Goal: Information Seeking & Learning: Learn about a topic

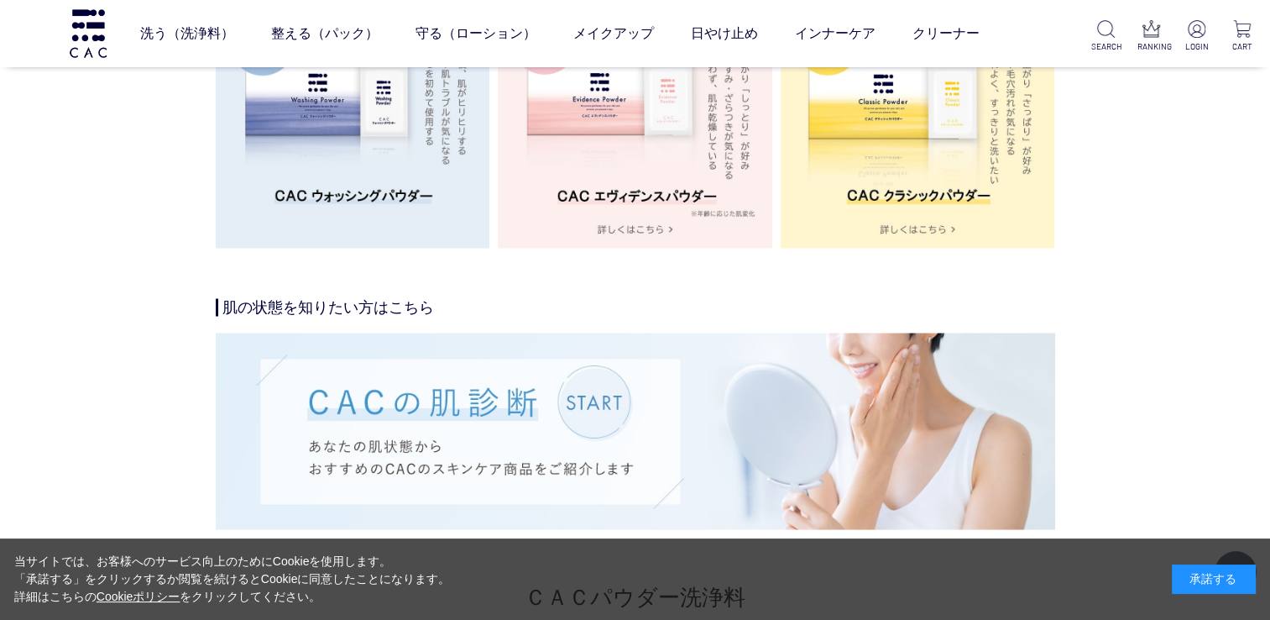
scroll to position [3190, 0]
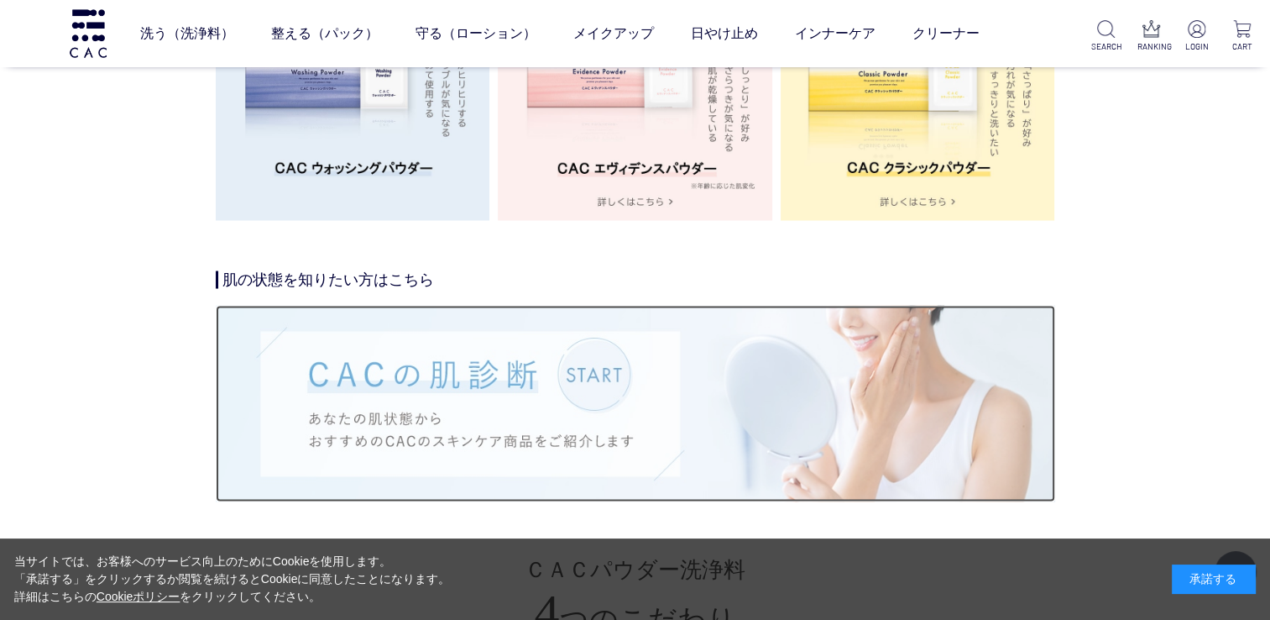
click at [596, 388] on img at bounding box center [636, 404] width 840 height 196
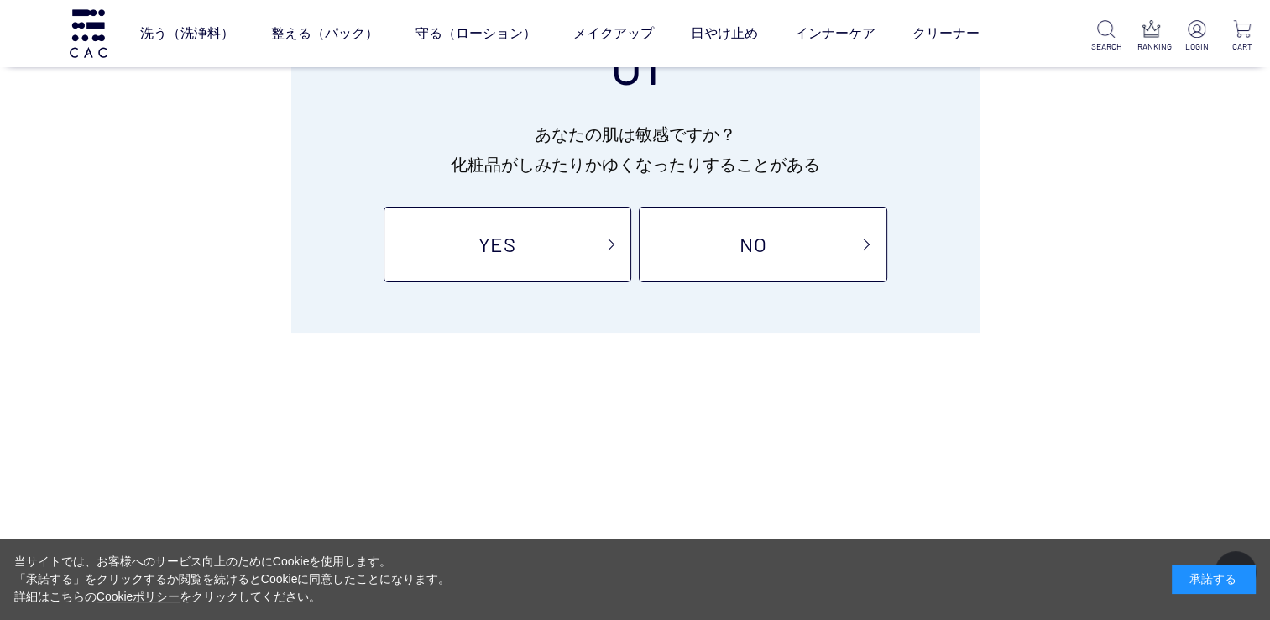
scroll to position [252, 0]
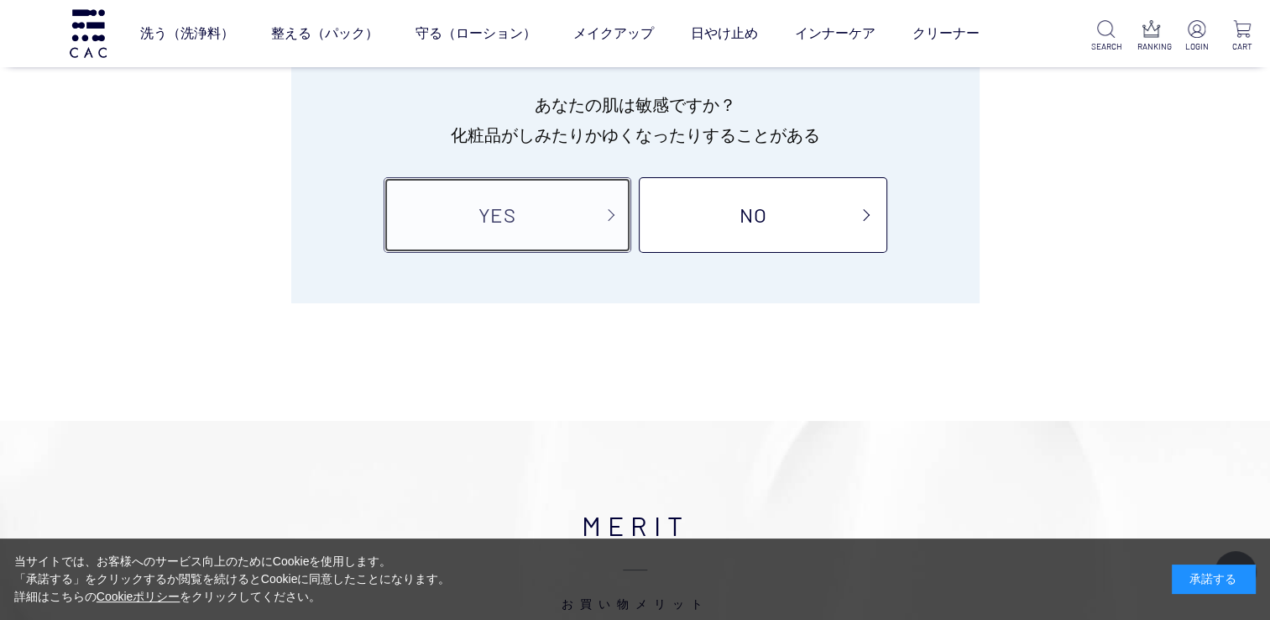
click at [577, 241] on link "YES" at bounding box center [508, 215] width 248 height 76
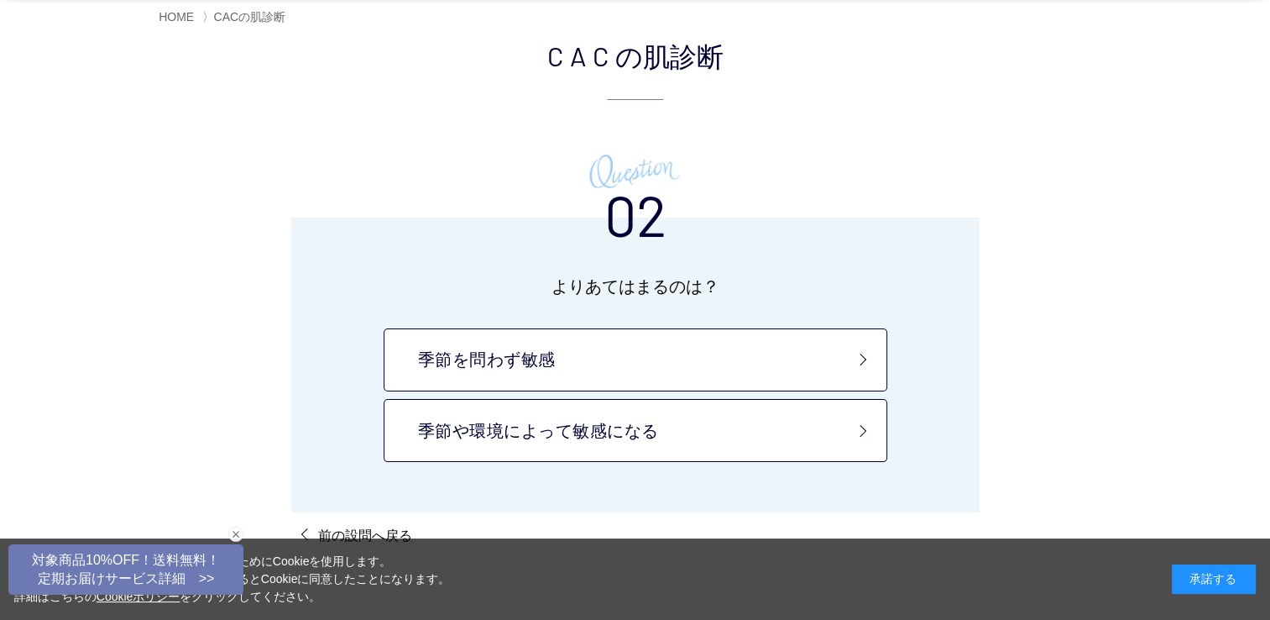
scroll to position [84, 0]
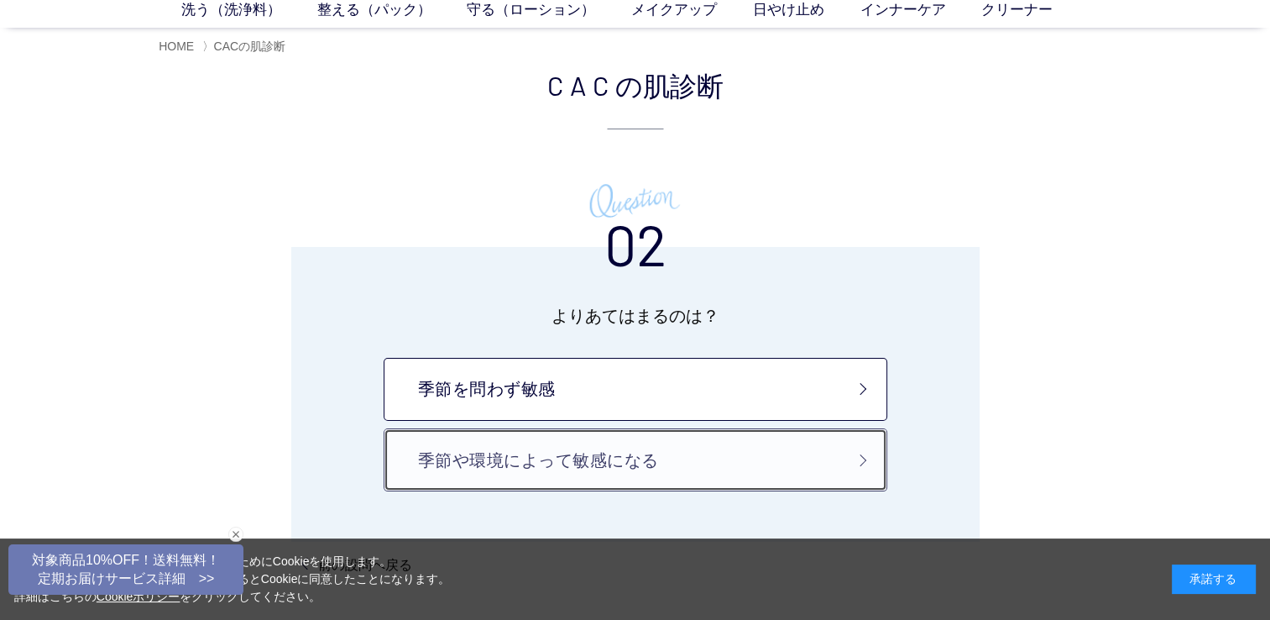
click at [762, 469] on link "季節や環境によって敏感になる" at bounding box center [636, 459] width 504 height 63
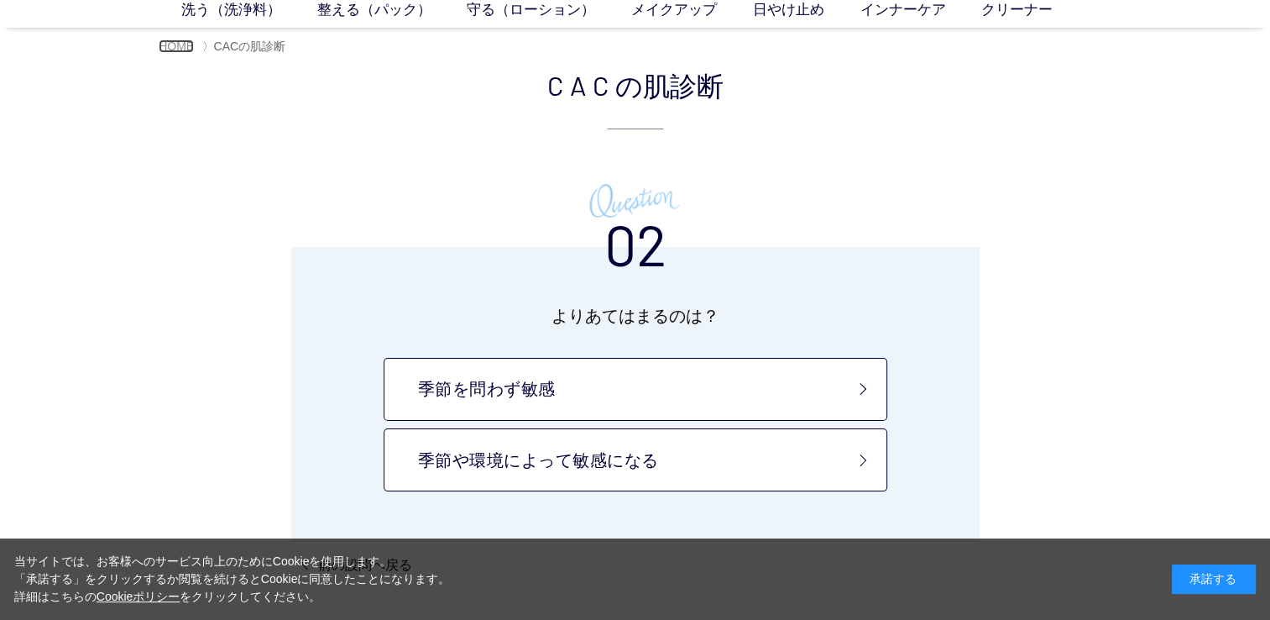
click at [178, 47] on span "HOME" at bounding box center [176, 45] width 35 height 13
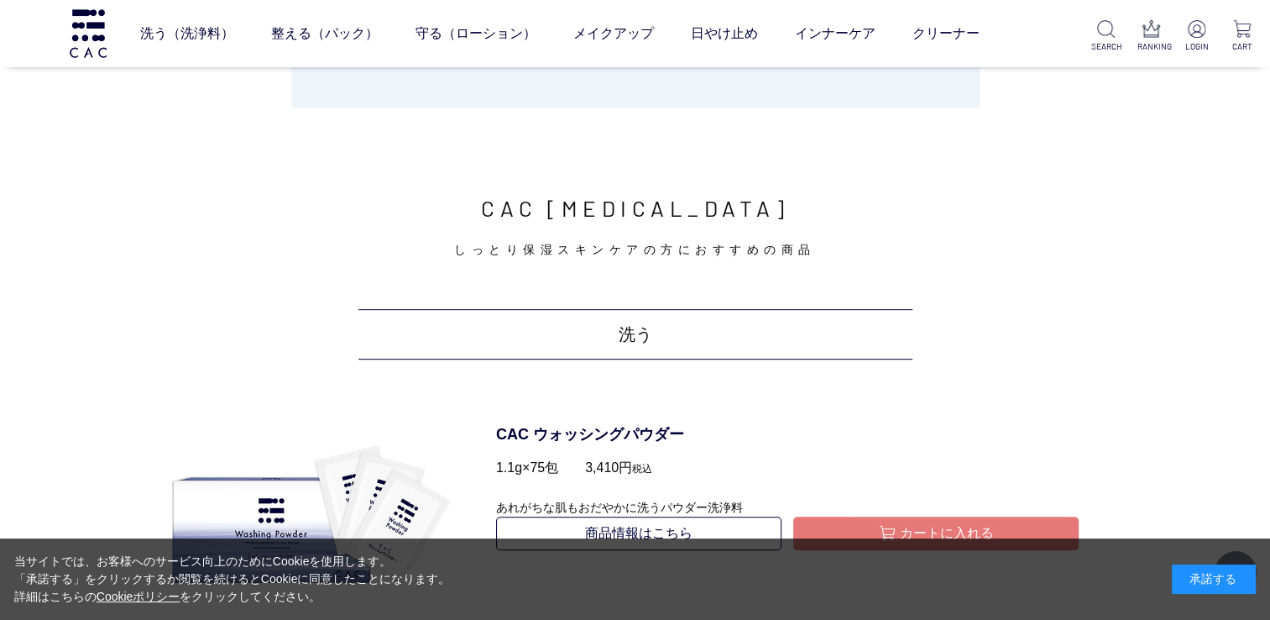
scroll to position [840, 0]
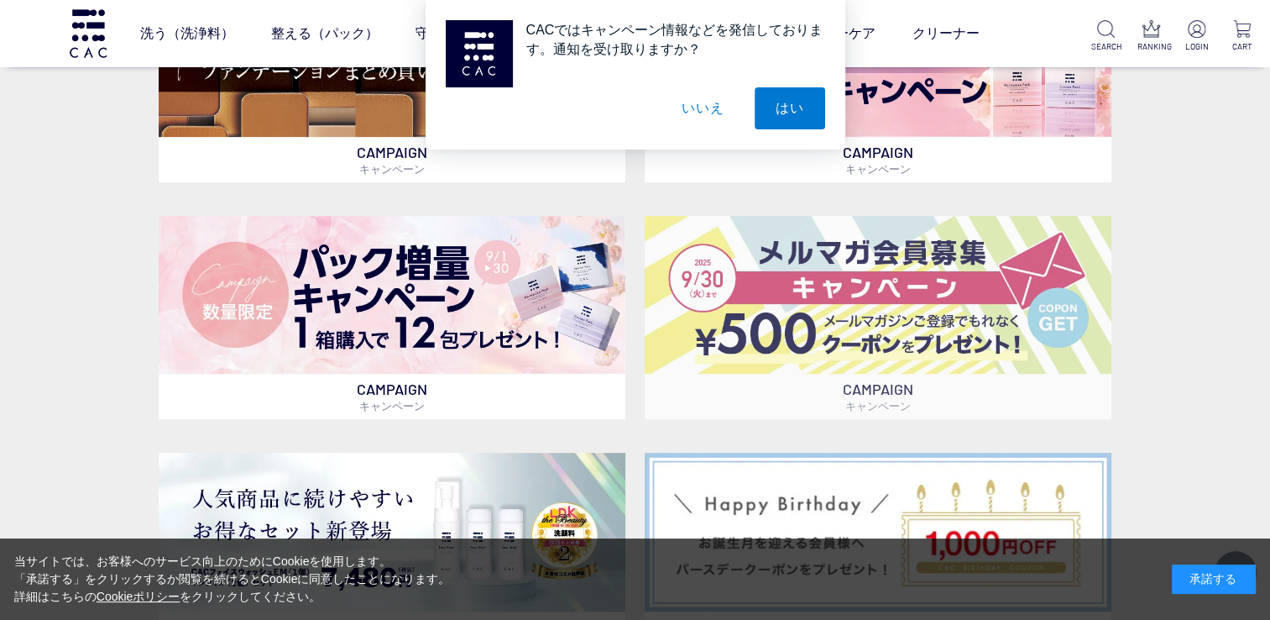
scroll to position [840, 0]
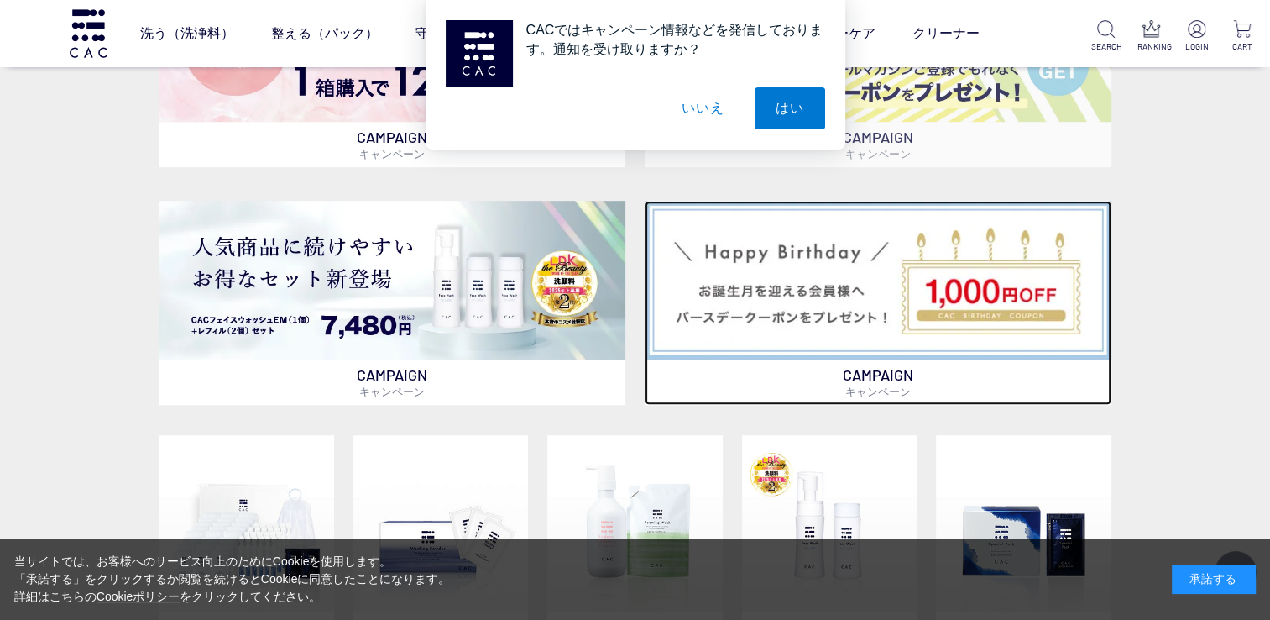
click at [939, 312] on img at bounding box center [878, 280] width 467 height 158
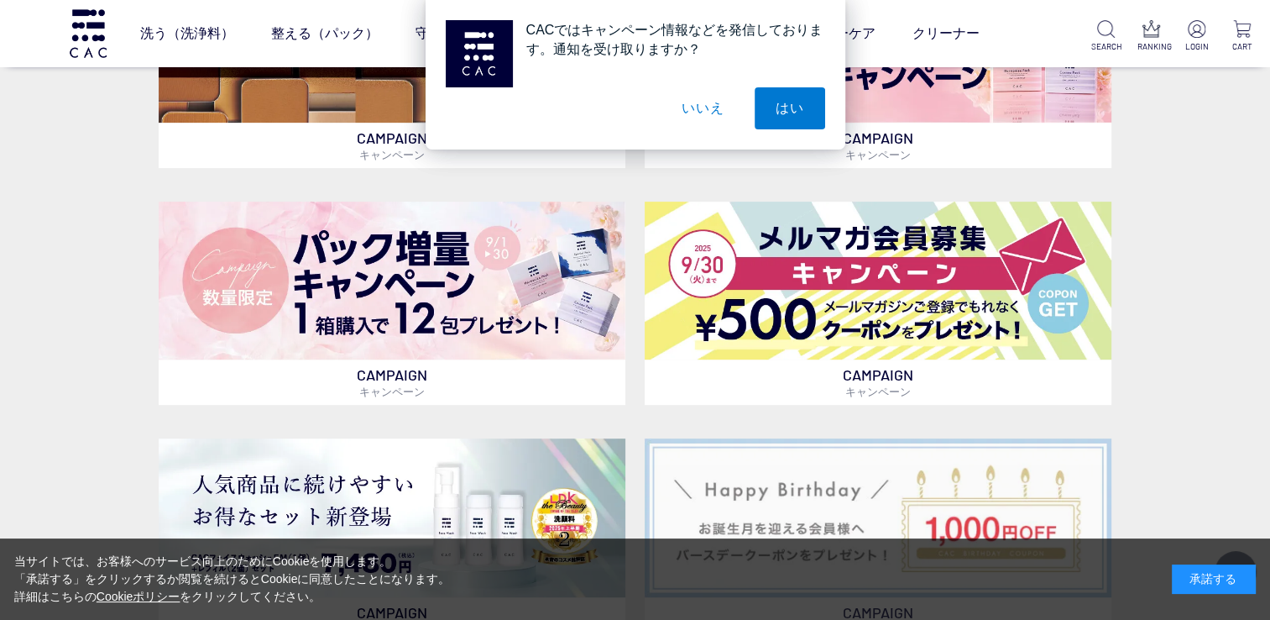
scroll to position [504, 0]
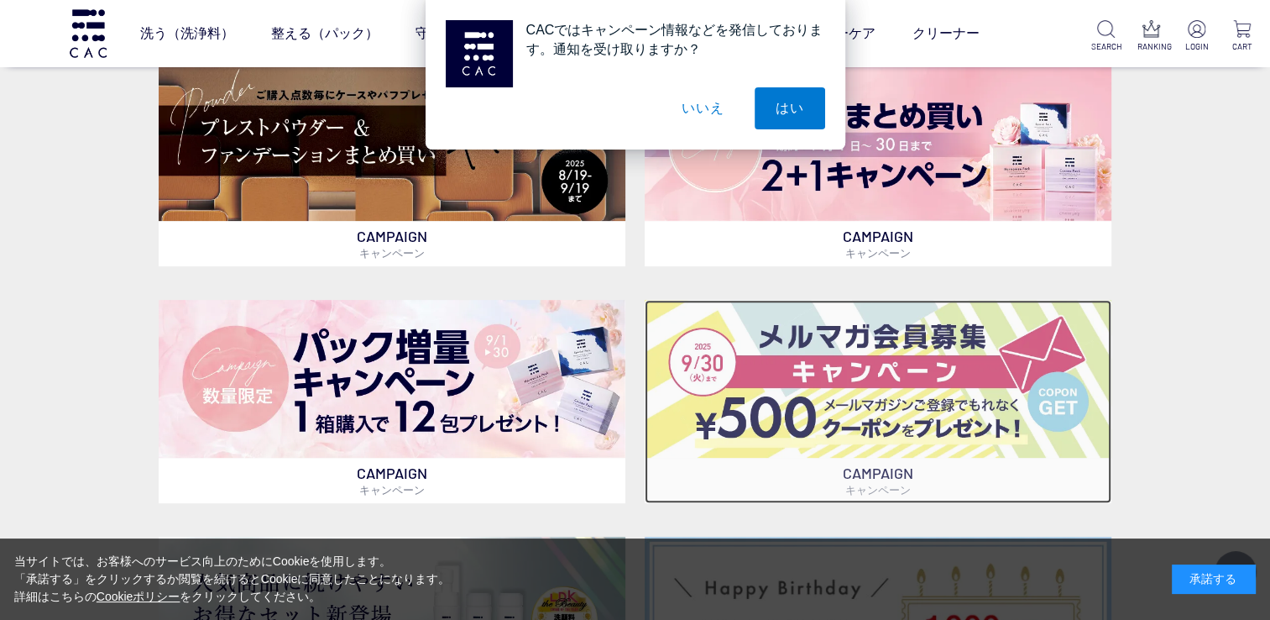
click at [912, 400] on img at bounding box center [878, 379] width 467 height 159
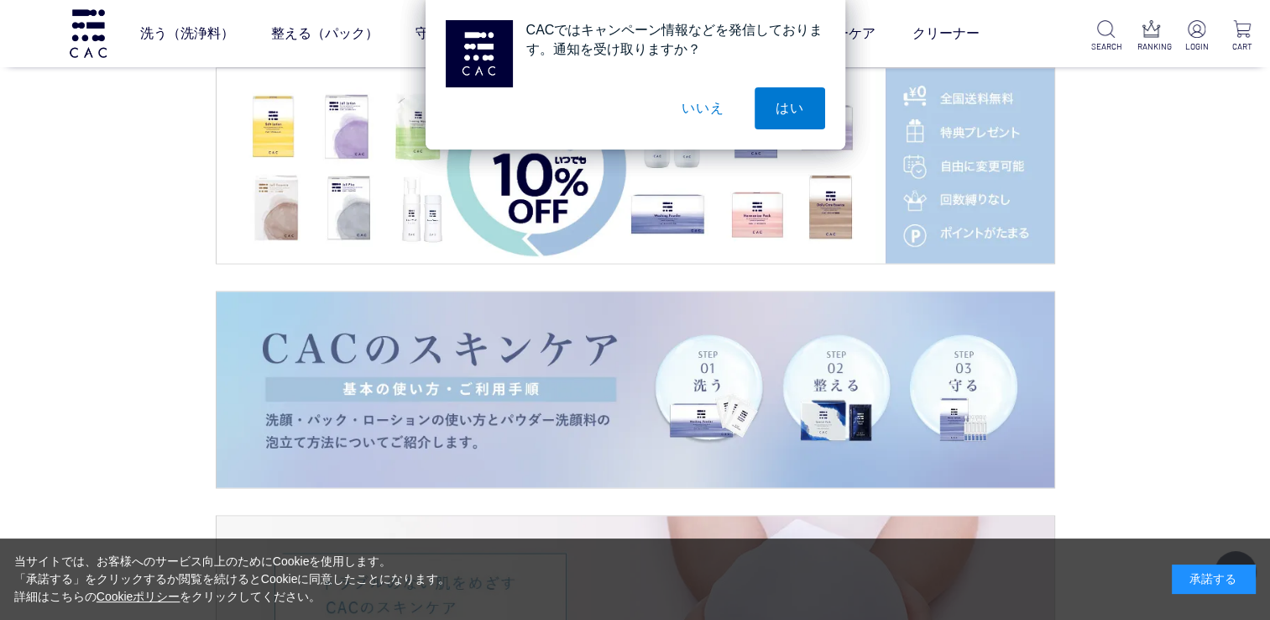
scroll to position [2855, 0]
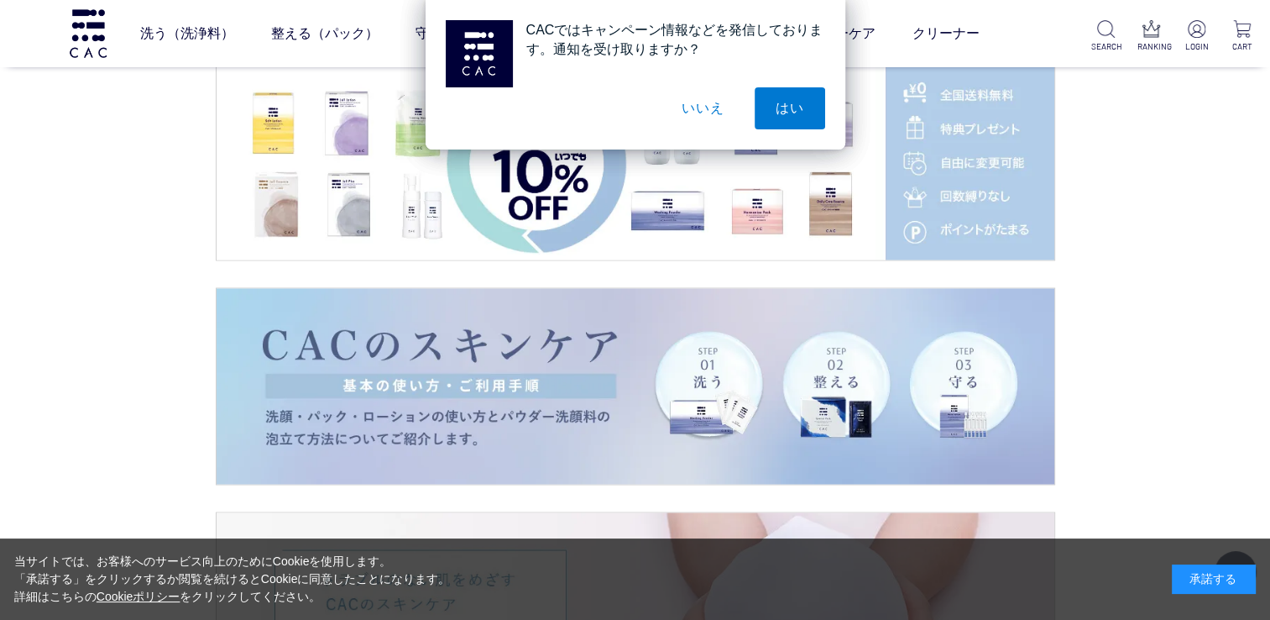
click at [1004, 129] on div "CACではキャンペーン情報などを発信しております。通知を受け取りますか？ はい いいえ" at bounding box center [635, 74] width 1270 height 149
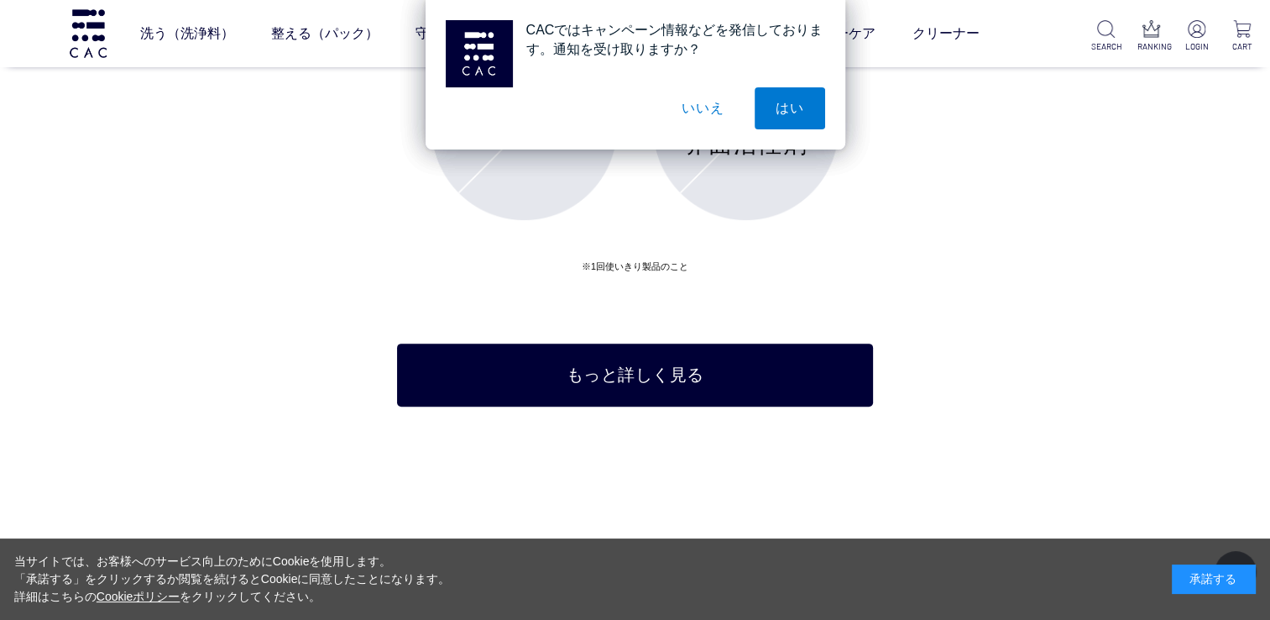
scroll to position [6885, 0]
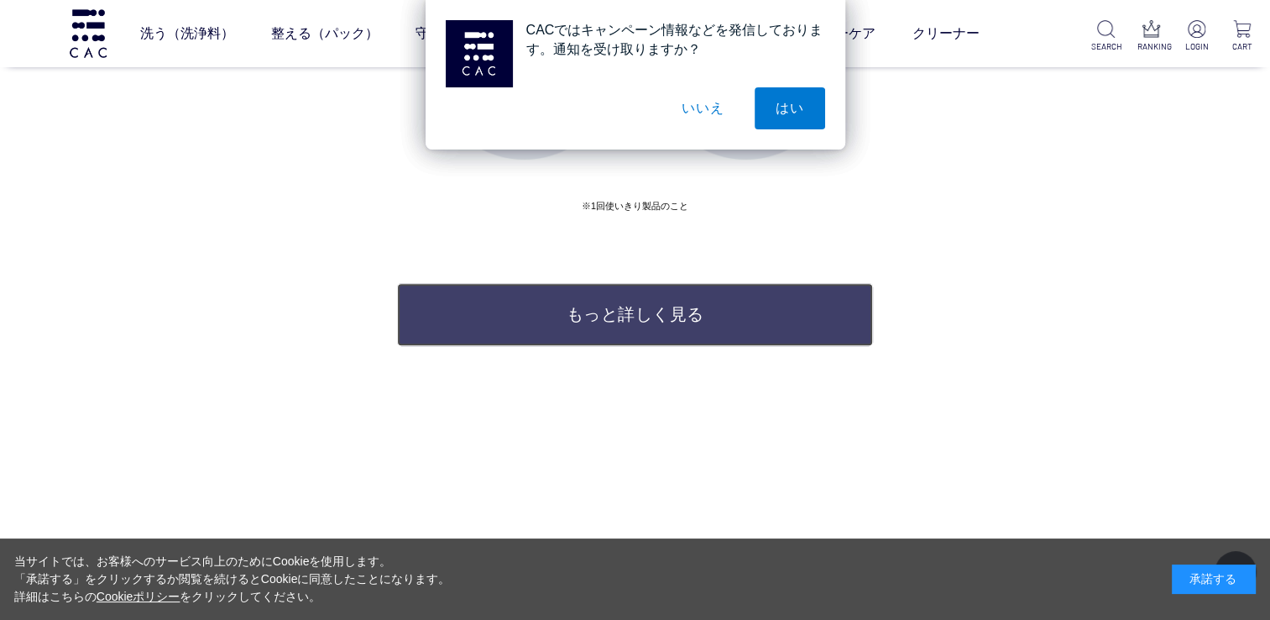
click at [762, 326] on link "もっと詳しく見る" at bounding box center [635, 314] width 476 height 63
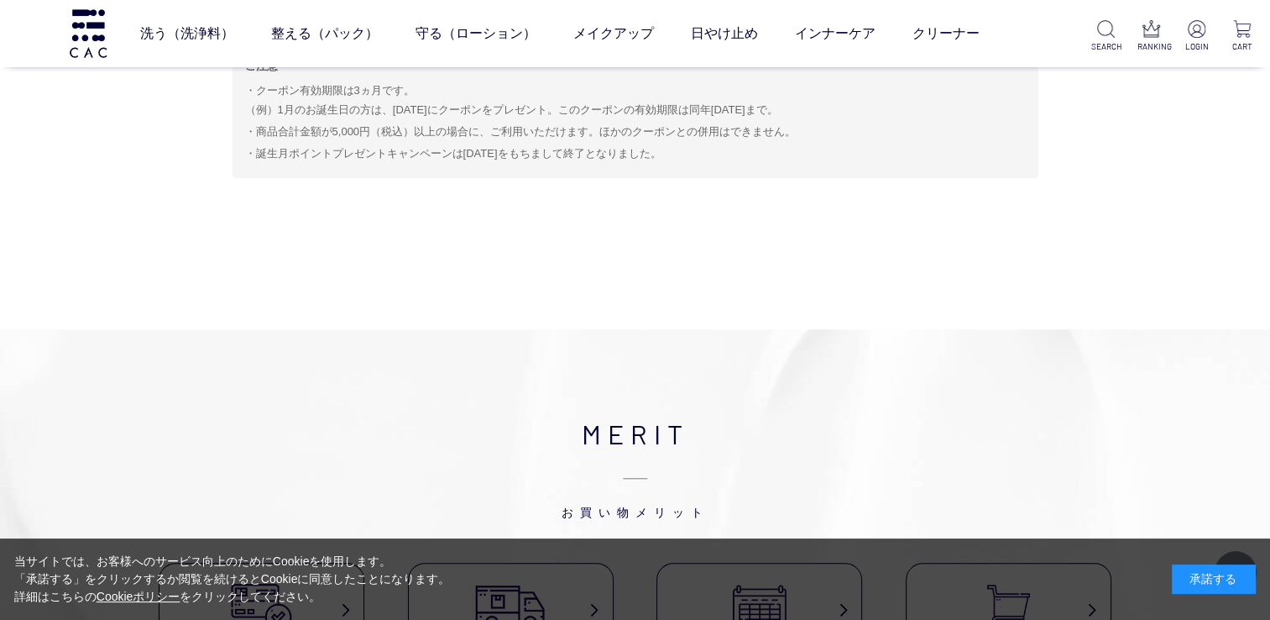
scroll to position [7418, 0]
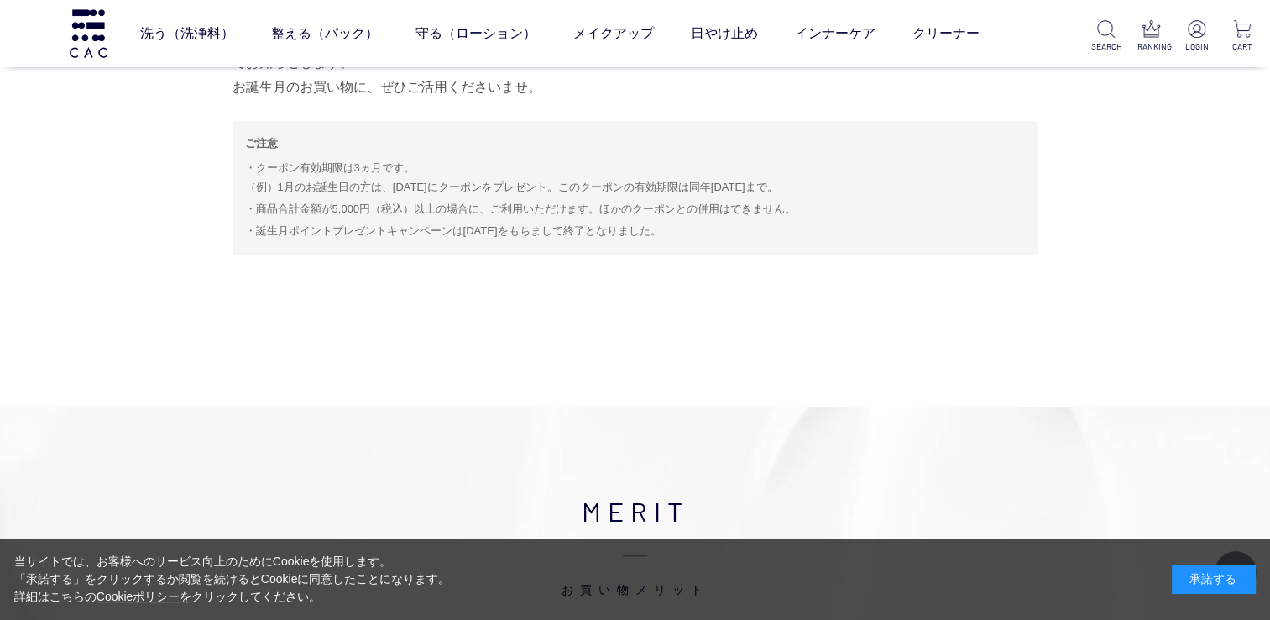
scroll to position [7658, 0]
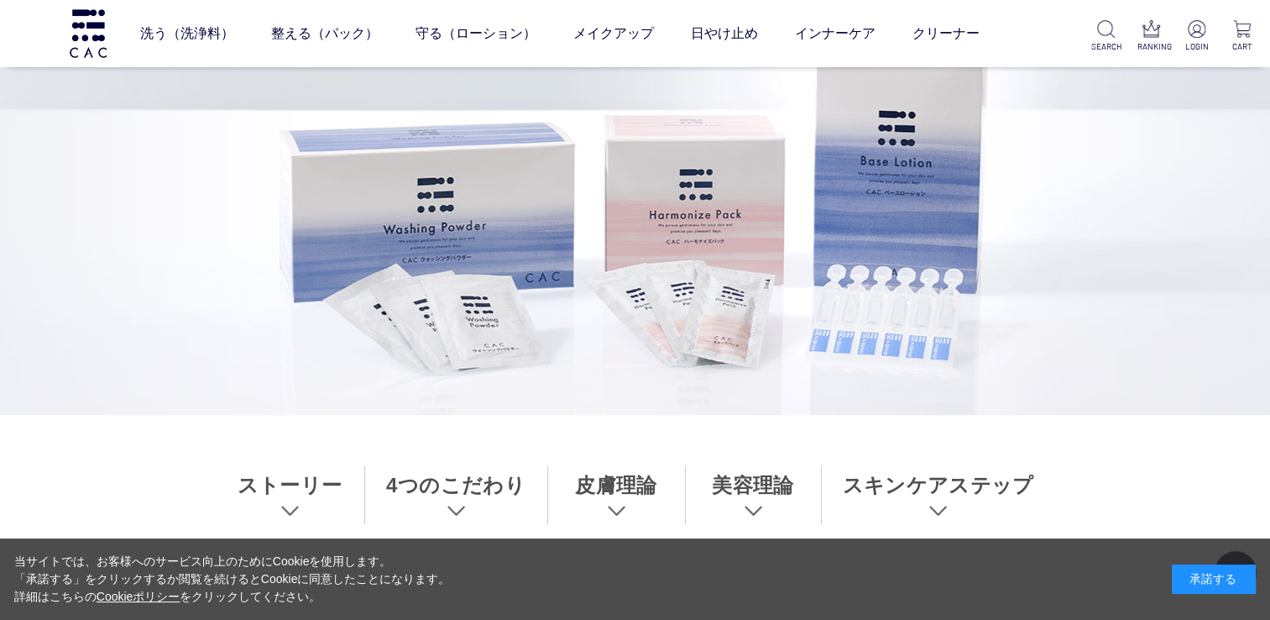
scroll to position [336, 0]
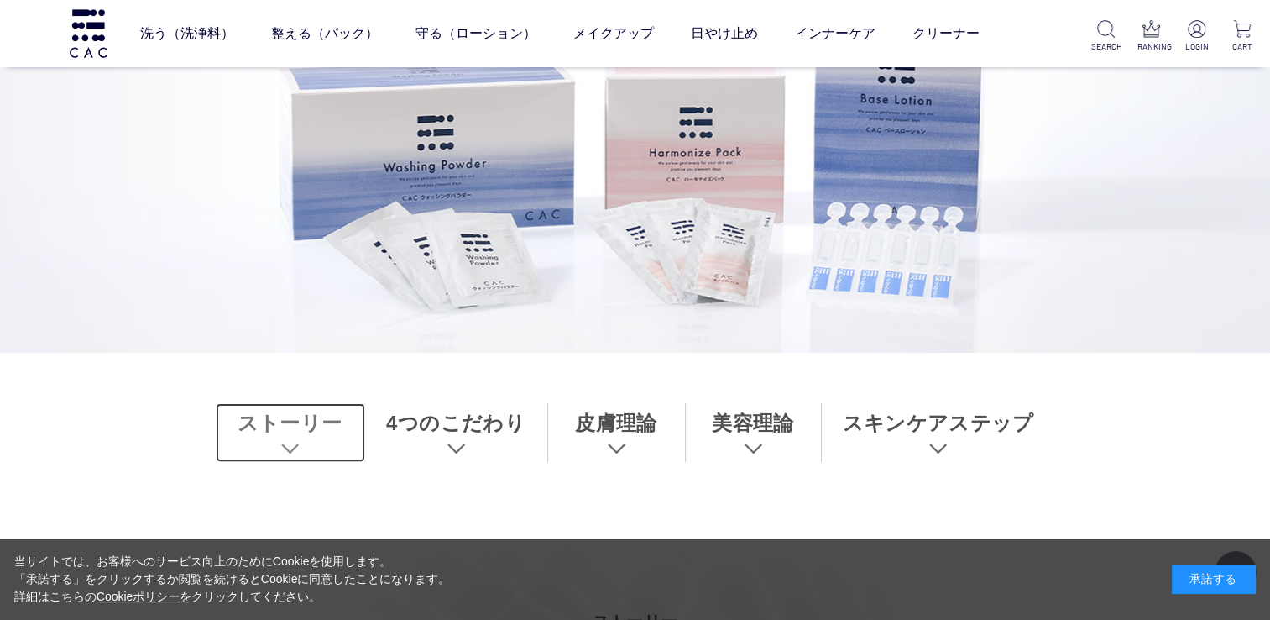
click at [281, 437] on link "ストーリー" at bounding box center [290, 432] width 149 height 59
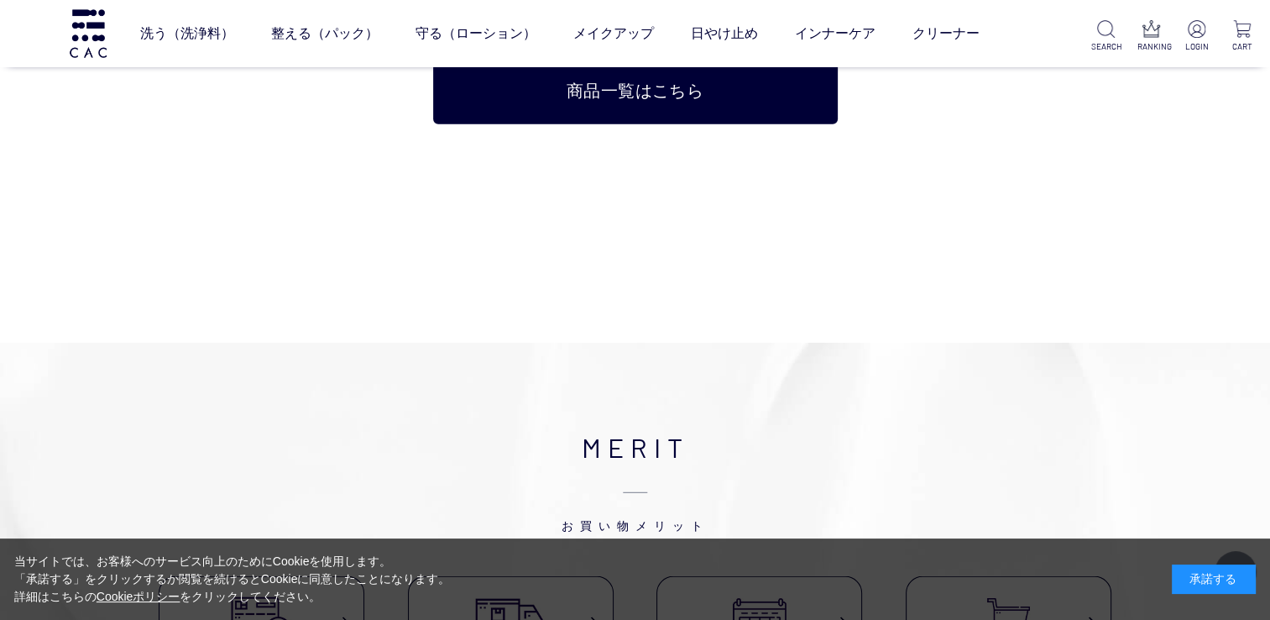
scroll to position [11276, 0]
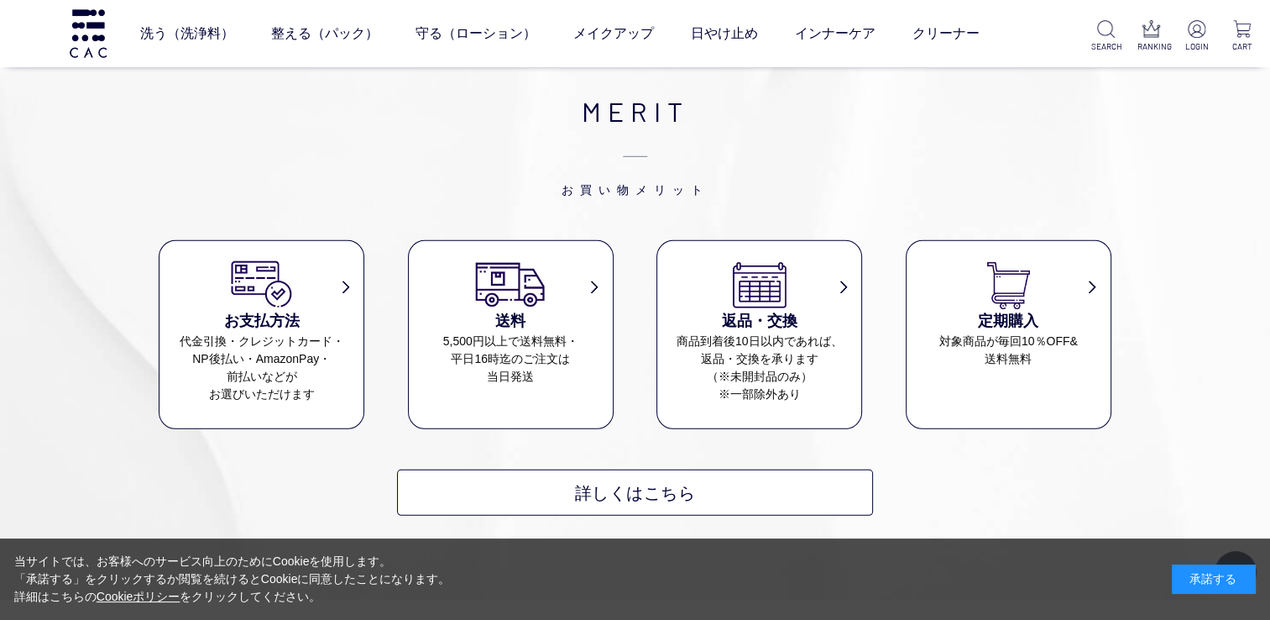
scroll to position [336, 0]
